Goal: Task Accomplishment & Management: Manage account settings

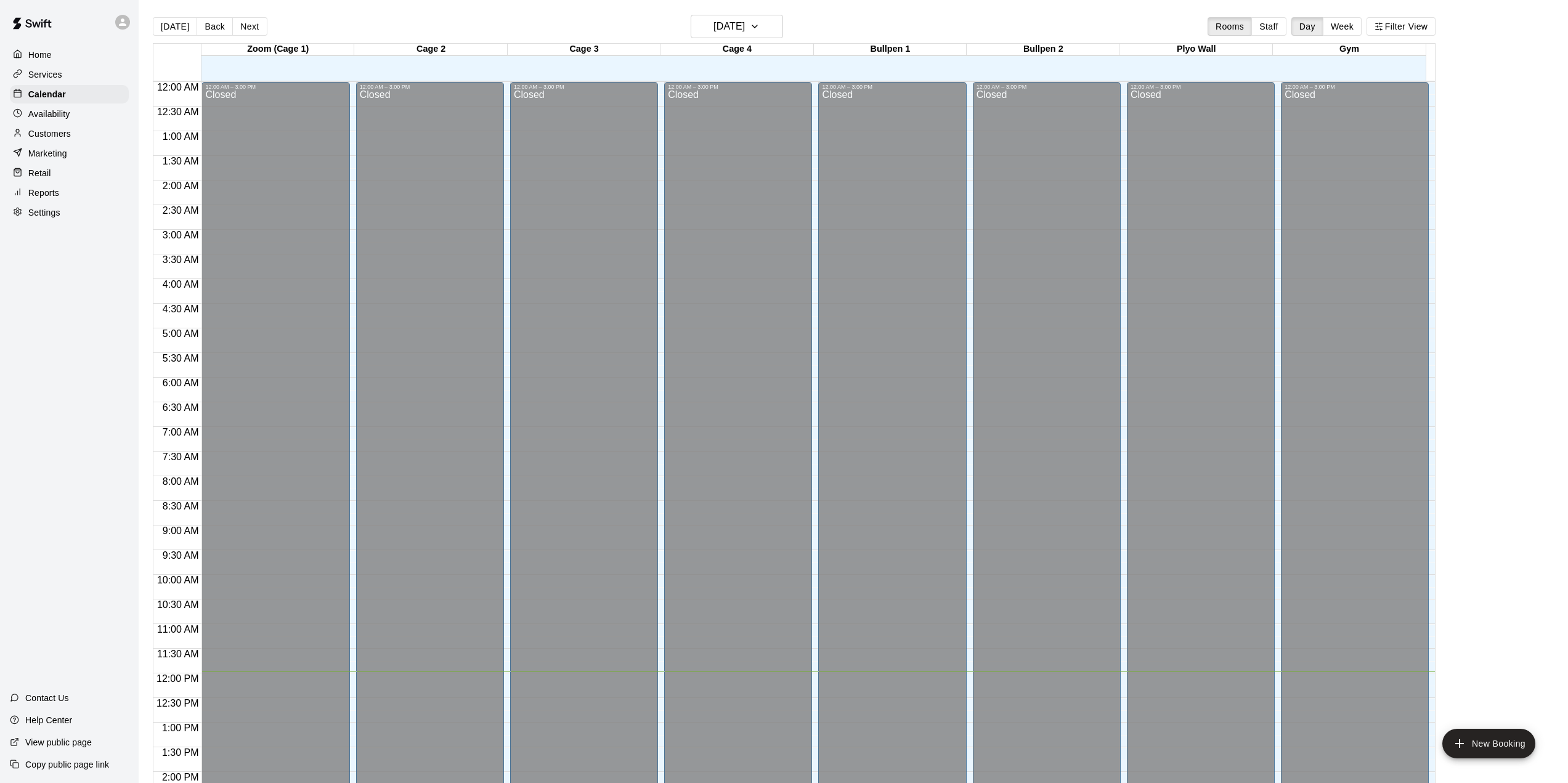
scroll to position [431, 0]
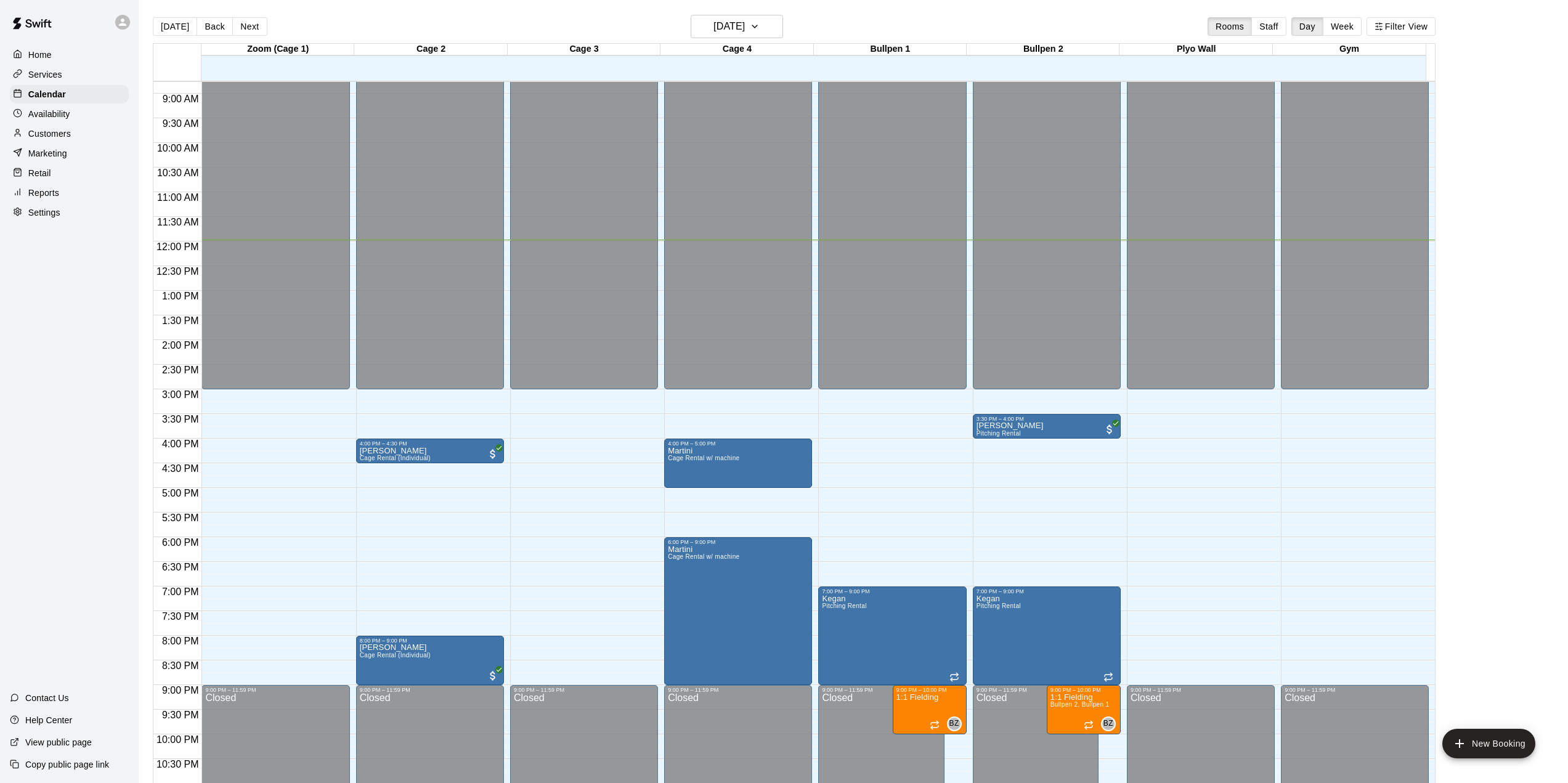
click at [42, 138] on p "Customers" at bounding box center [49, 133] width 42 height 12
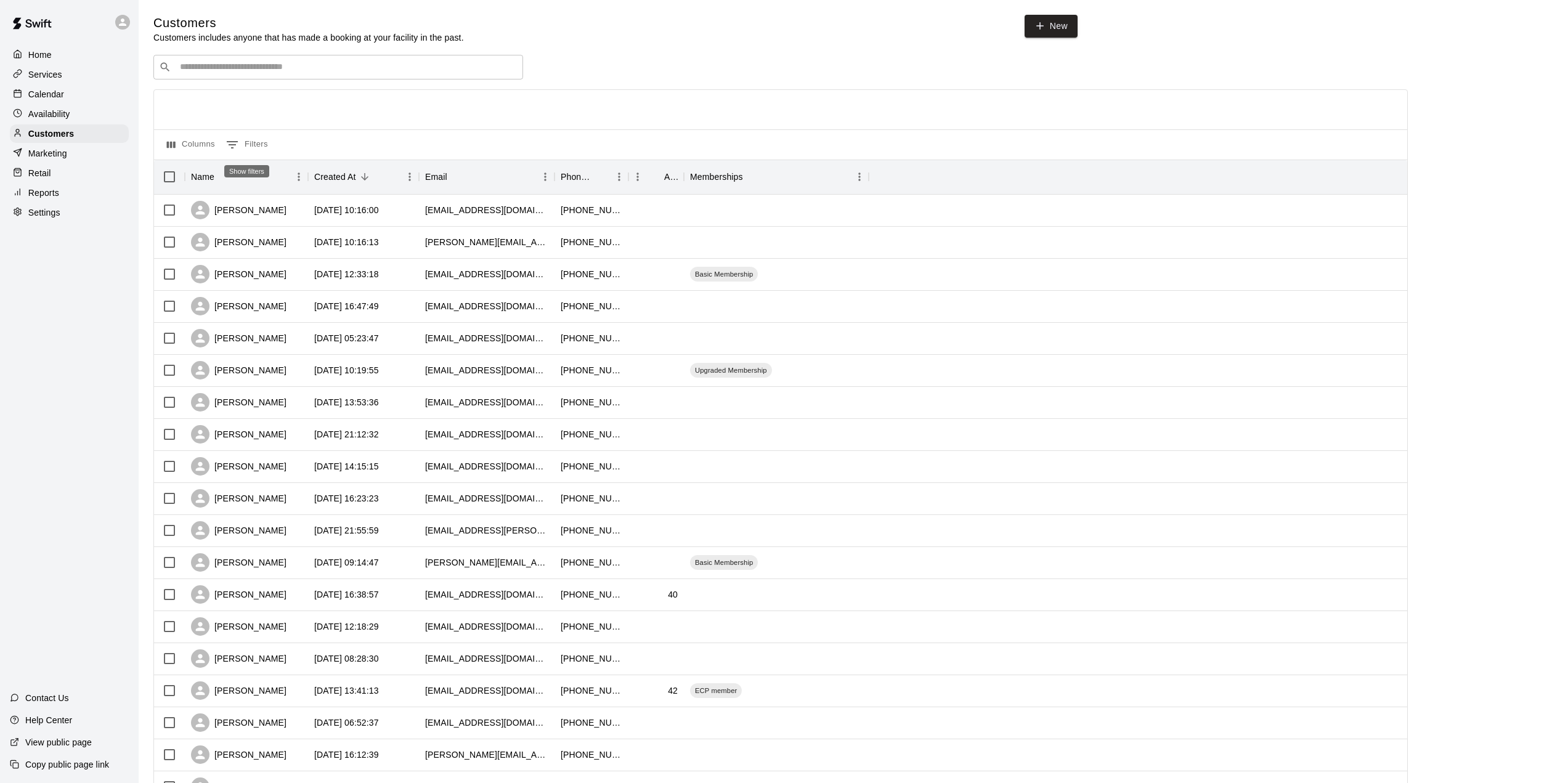
drag, startPoint x: 248, startPoint y: 147, endPoint x: 524, endPoint y: 127, distance: 276.7
click at [524, 127] on div at bounding box center [780, 110] width 1253 height 39
click at [248, 144] on button "0 Filters" at bounding box center [247, 145] width 48 height 20
click at [249, 146] on button "0 Filters" at bounding box center [247, 145] width 48 height 20
click at [457, 113] on div at bounding box center [780, 110] width 1253 height 39
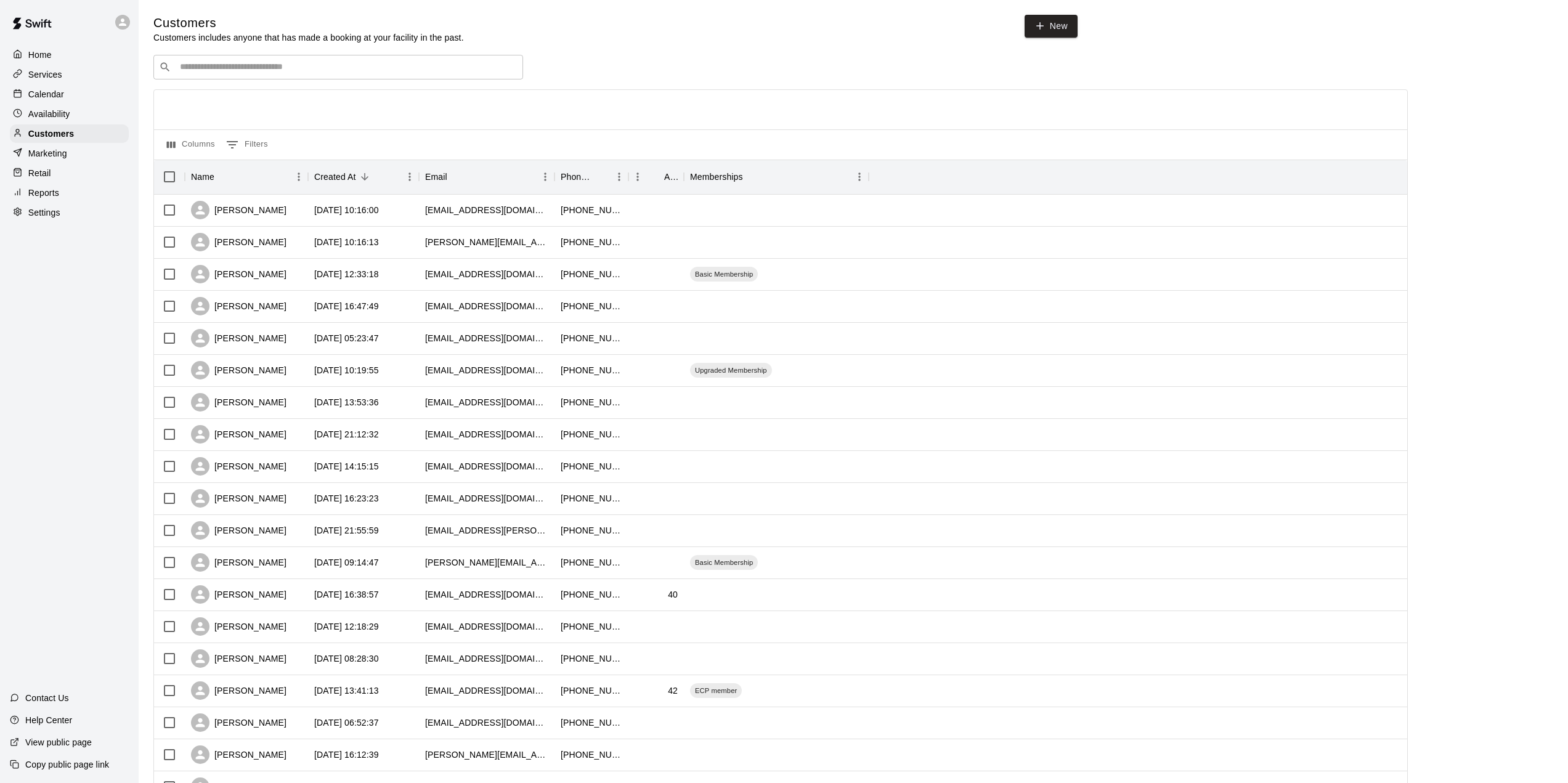
click at [49, 194] on p "Reports" at bounding box center [44, 192] width 31 height 12
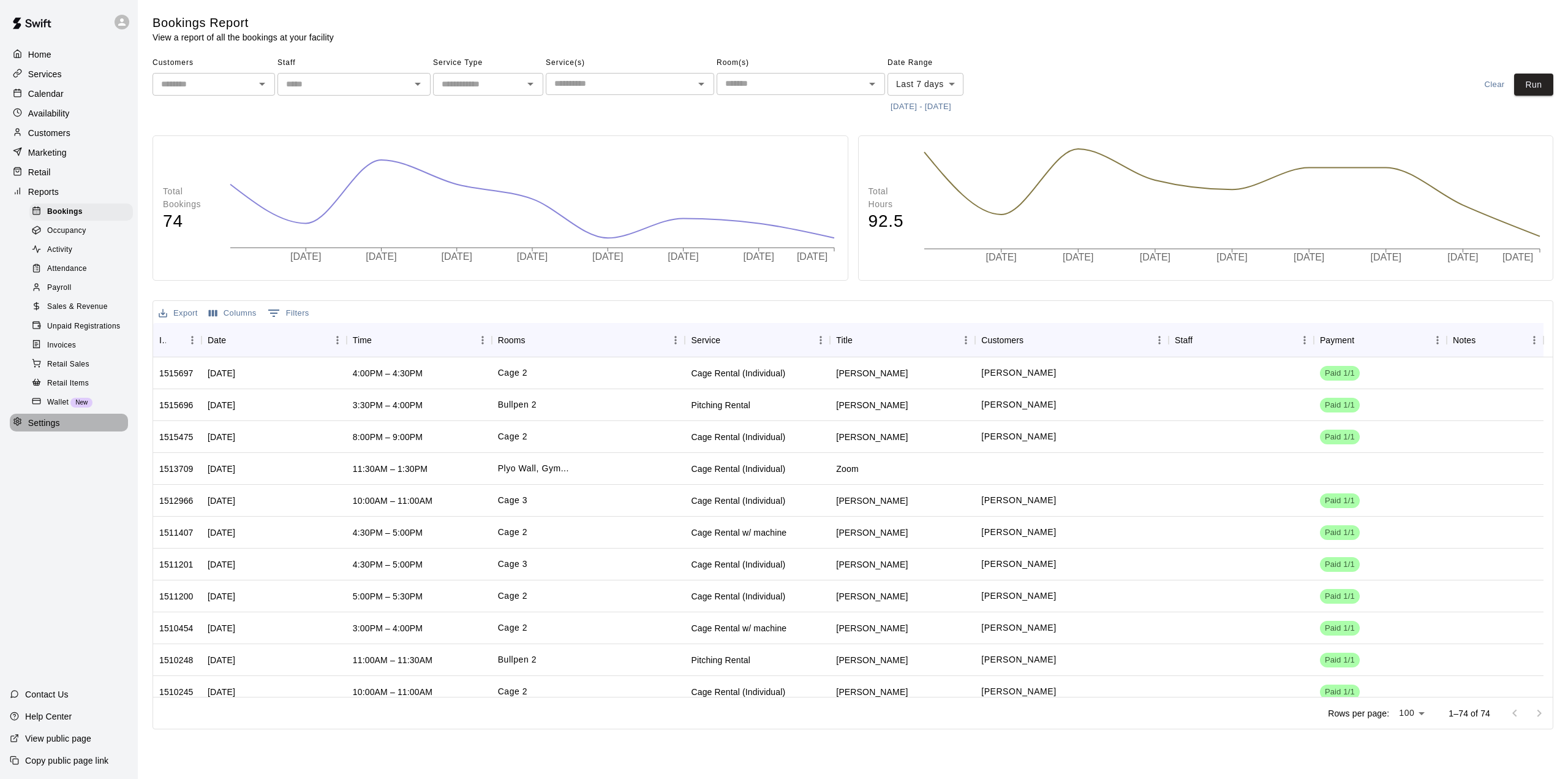
click at [48, 429] on p "Settings" at bounding box center [44, 423] width 32 height 12
select select "**"
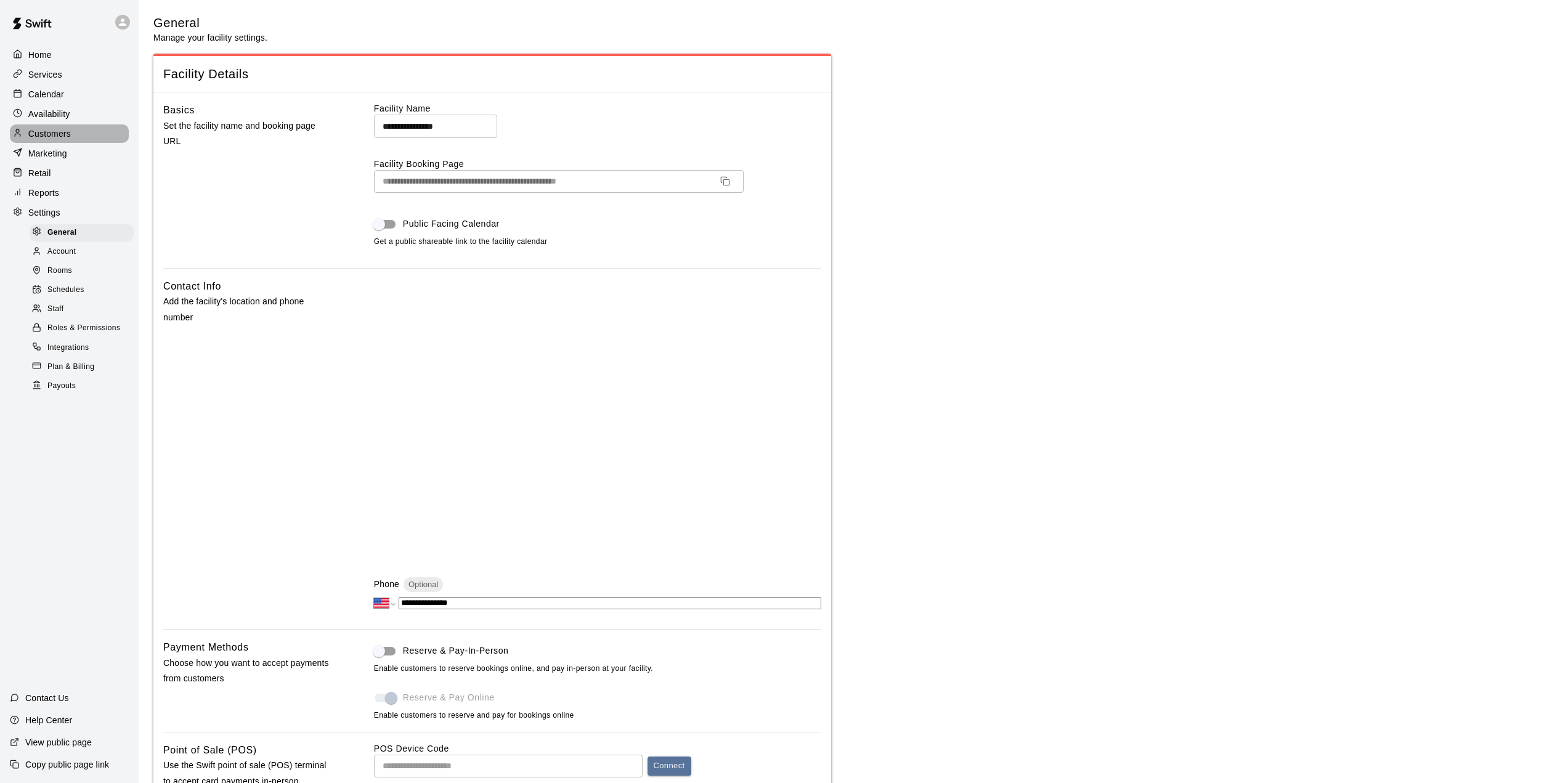
click at [47, 139] on p "Customers" at bounding box center [49, 133] width 42 height 12
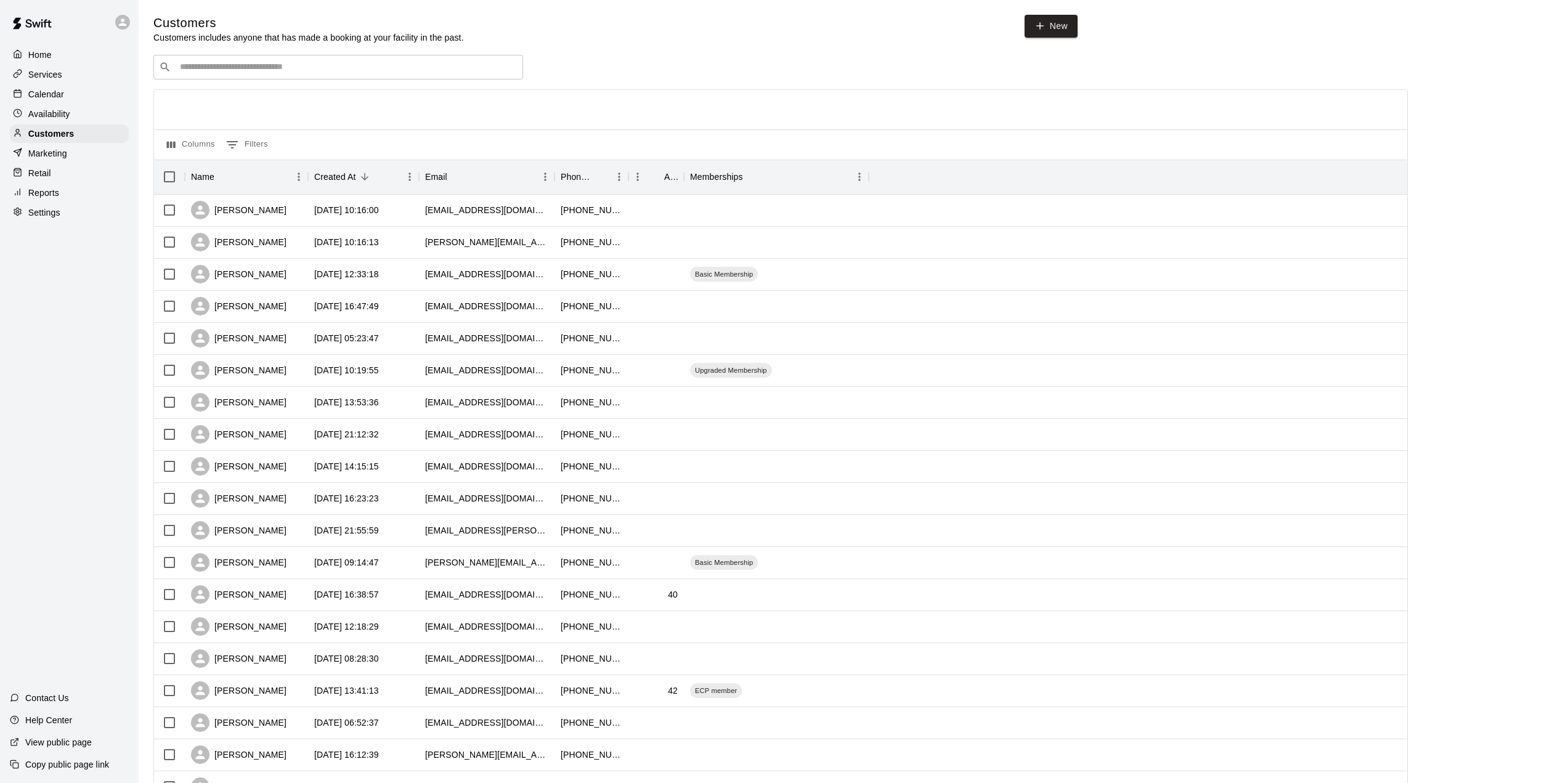
click at [716, 104] on div at bounding box center [780, 110] width 1253 height 39
click at [475, 107] on div at bounding box center [780, 110] width 1253 height 39
drag, startPoint x: 458, startPoint y: 215, endPoint x: 553, endPoint y: 127, distance: 129.5
click at [549, 134] on div "Columns 0 Filters Name Created At Email Phone Number Age Memberships [PERSON_NA…" at bounding box center [780, 559] width 1254 height 939
click at [578, 114] on div at bounding box center [780, 110] width 1253 height 39
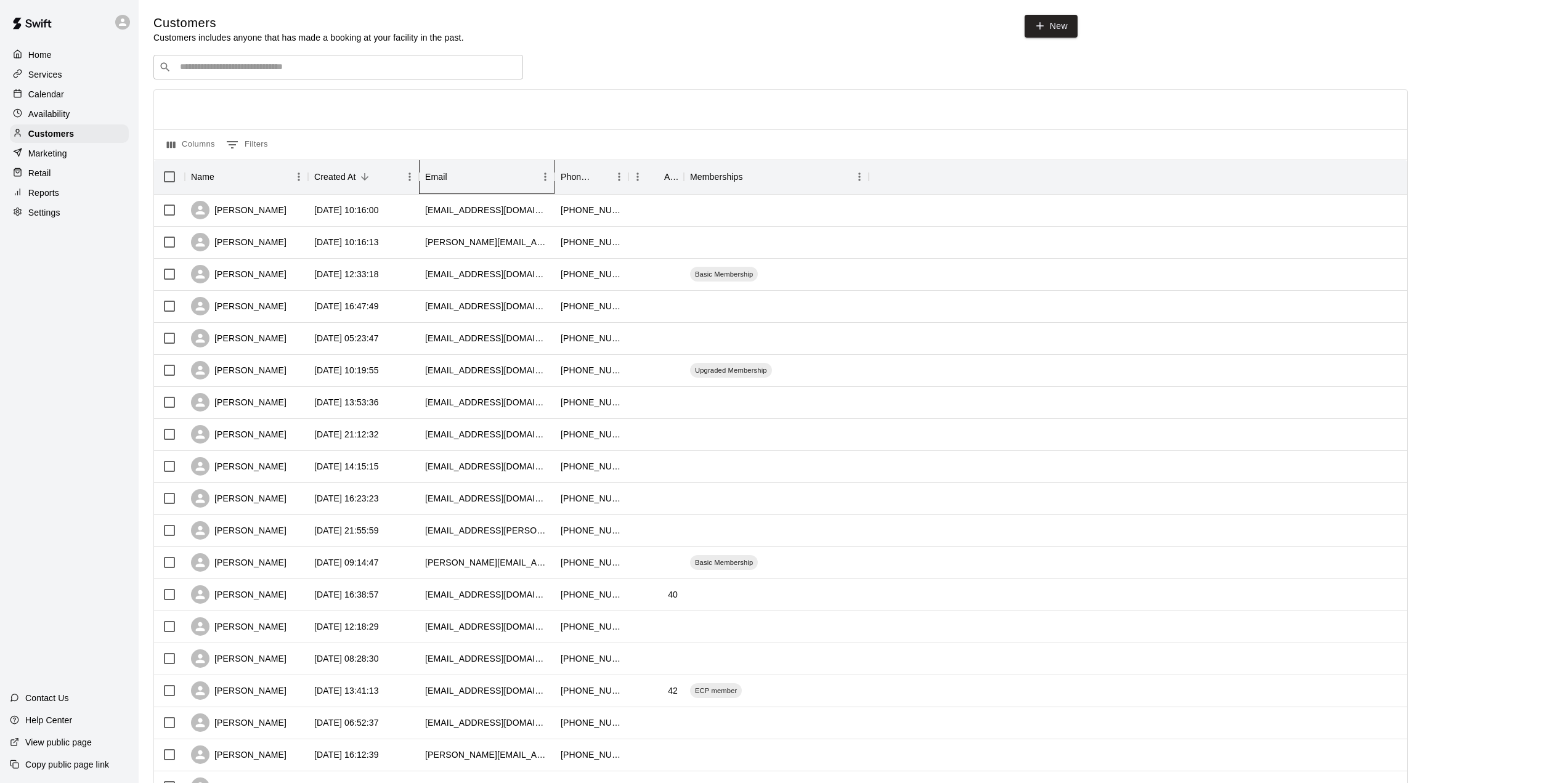
click at [437, 176] on div "Email" at bounding box center [436, 177] width 23 height 34
click at [541, 179] on icon "Menu" at bounding box center [545, 177] width 12 height 12
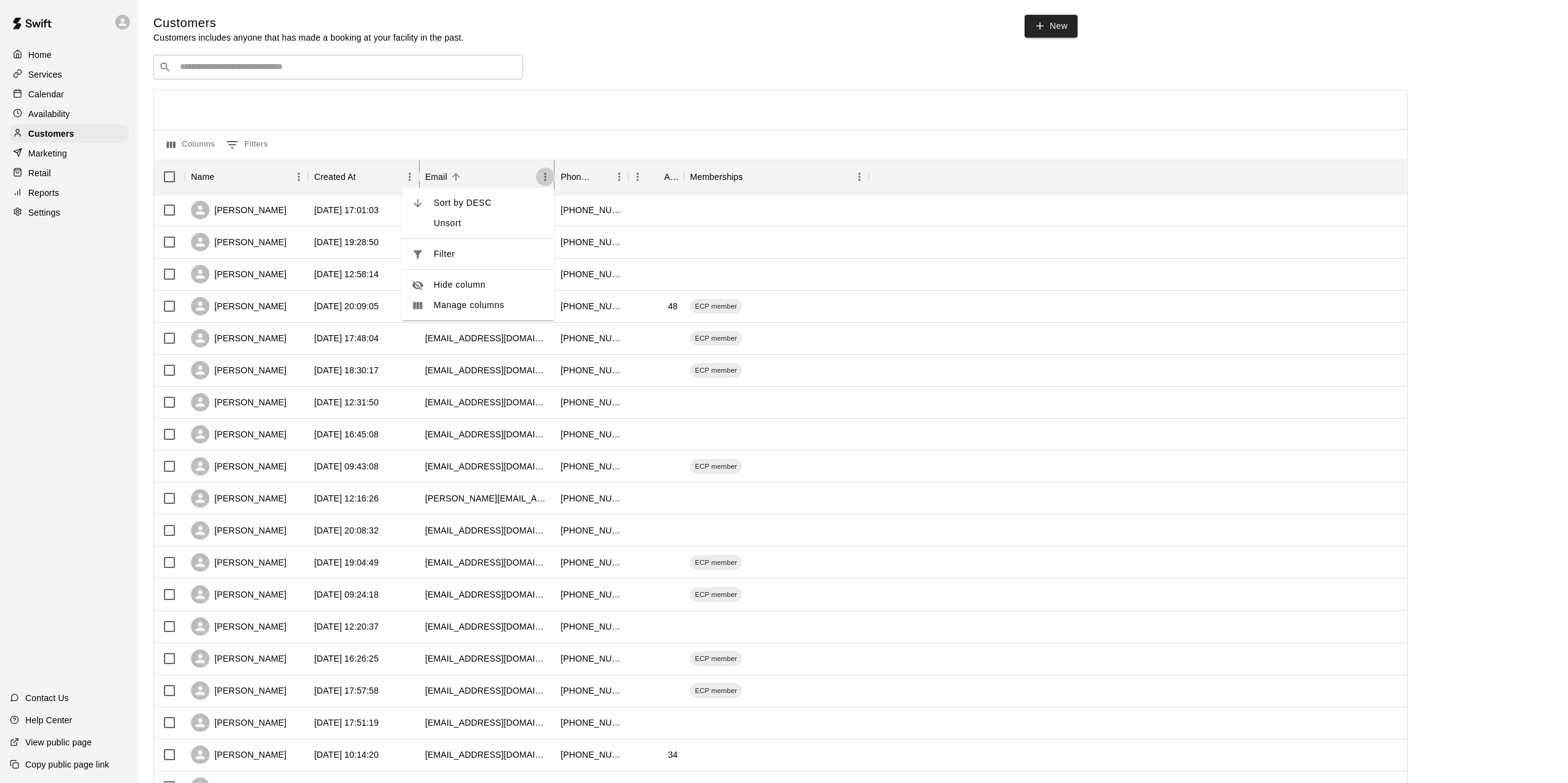
click at [543, 179] on icon "Menu" at bounding box center [545, 177] width 12 height 12
click at [1404, 176] on div "Name Created At Email Phone Number Age Memberships" at bounding box center [780, 177] width 1253 height 34
click at [1394, 180] on div "Name Created At Email Phone Number Age Memberships" at bounding box center [780, 177] width 1253 height 34
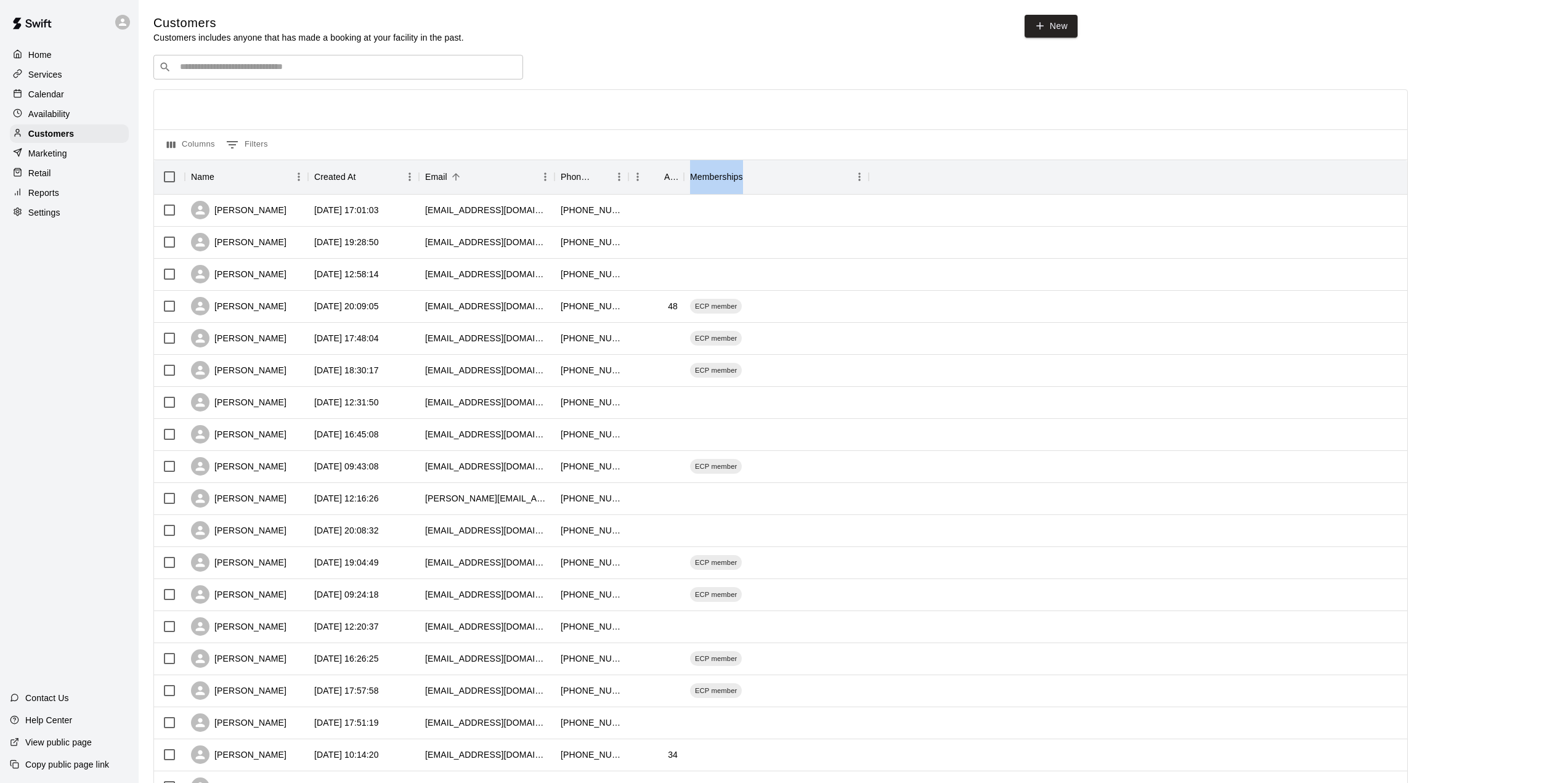
click at [979, 188] on div "Name Created At Email Phone Number Age Memberships" at bounding box center [780, 177] width 1253 height 34
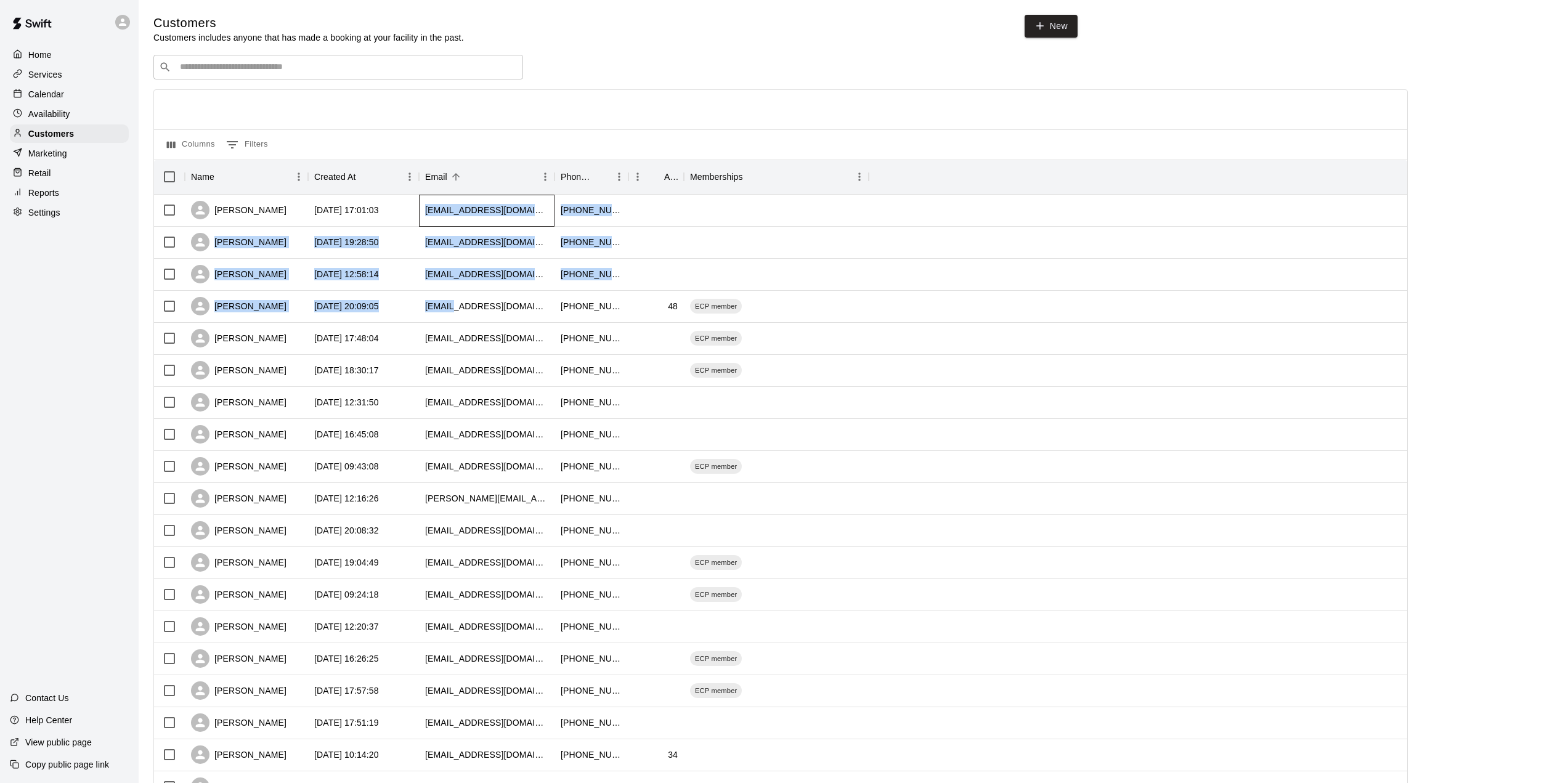
drag, startPoint x: 424, startPoint y: 213, endPoint x: 453, endPoint y: 309, distance: 100.3
click at [453, 309] on div "[PERSON_NAME] [DATE] 17:01:03 [EMAIL_ADDRESS][DOMAIN_NAME] [PHONE_NUMBER] [PERS…" at bounding box center [784, 595] width 1261 height 800
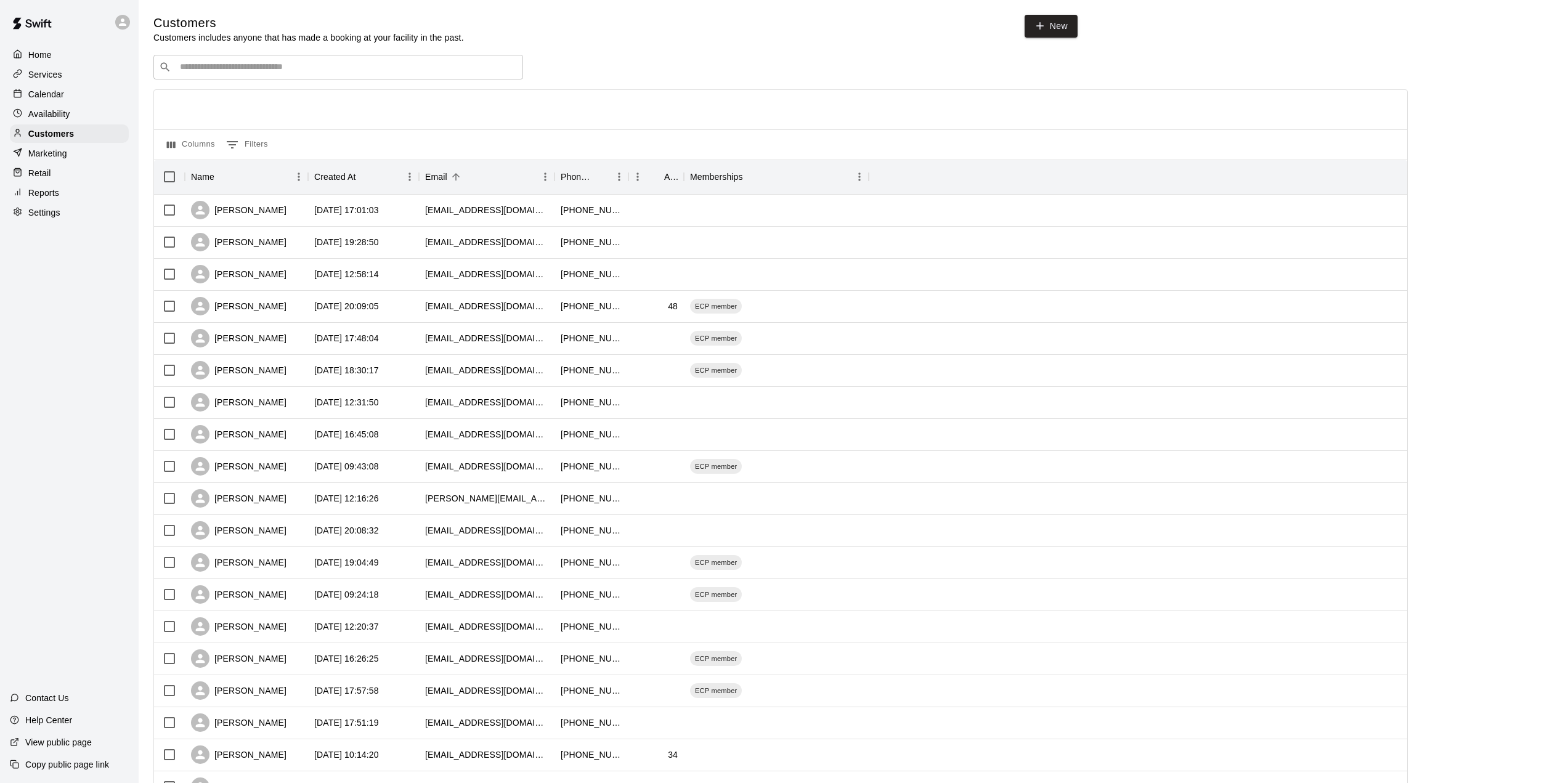
click at [653, 100] on div at bounding box center [780, 110] width 1253 height 39
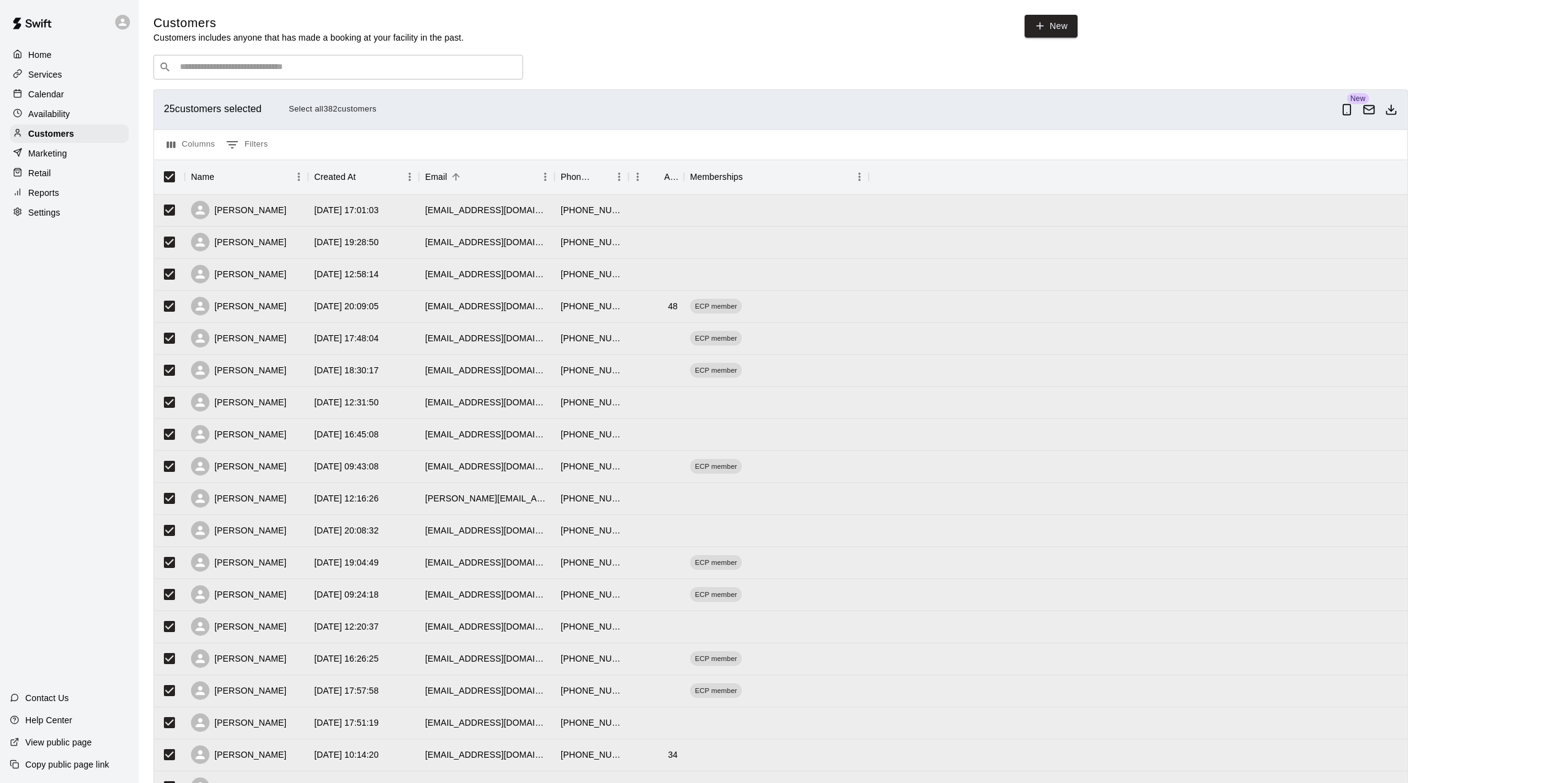
click at [1476, 150] on div "​ ​ 25 customers selected Select all 382 customers New Columns 0 Filters Name C…" at bounding box center [853, 541] width 1399 height 973
click at [334, 112] on button "Select all 382 customers" at bounding box center [333, 109] width 94 height 19
click at [1402, 111] on button "Download as csv" at bounding box center [1391, 110] width 23 height 23
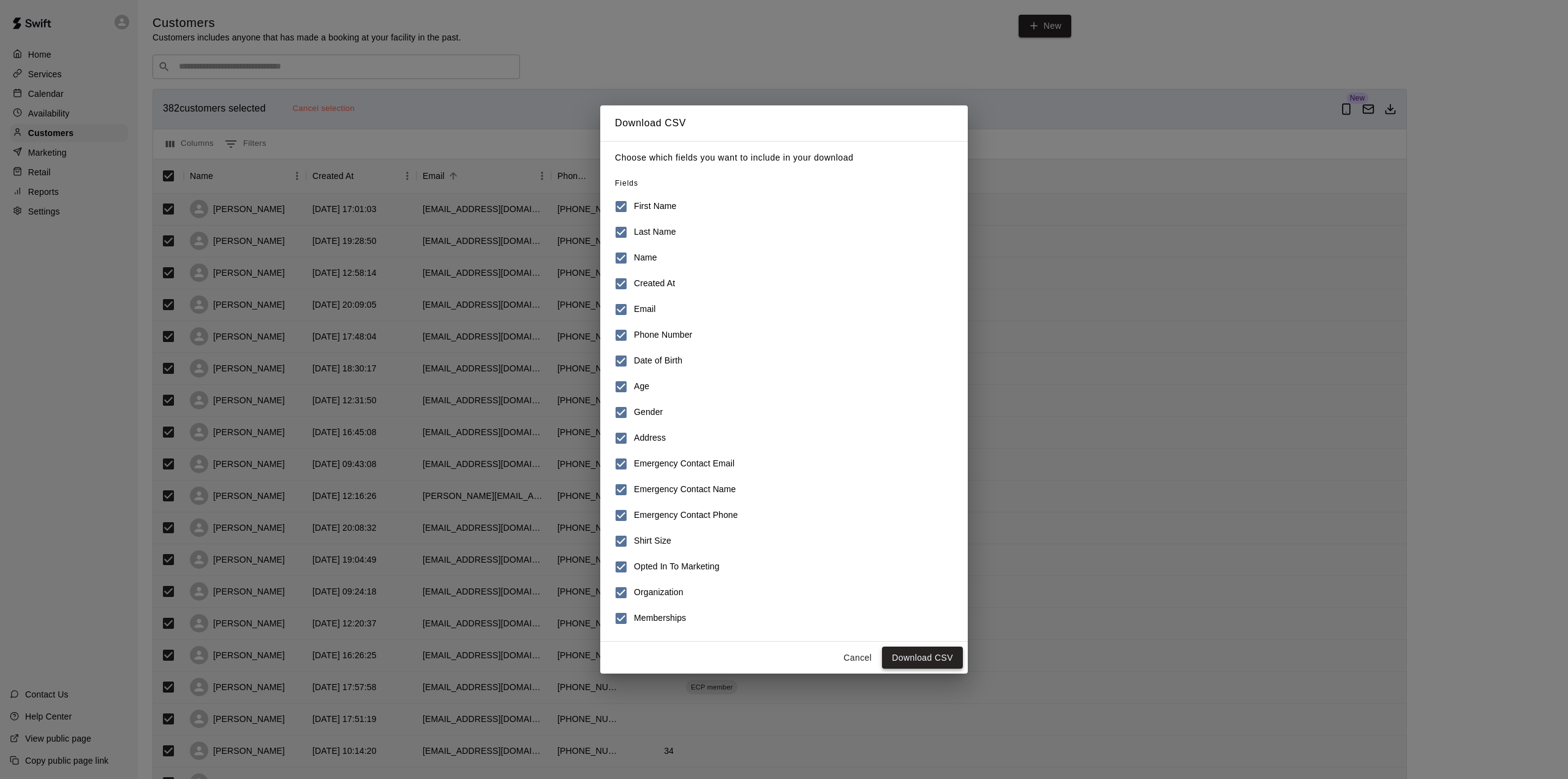
click at [929, 656] on button "Download CSV" at bounding box center [923, 657] width 81 height 22
